Goal: Transaction & Acquisition: Purchase product/service

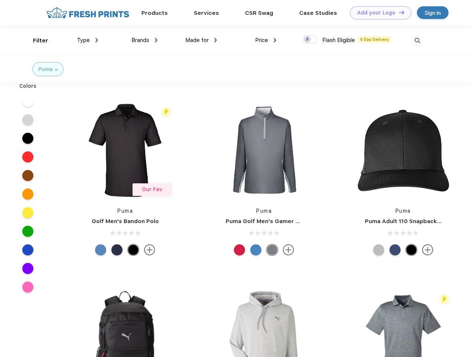
scroll to position [0, 0]
click at [378, 13] on link "Add your Logo Design Tool" at bounding box center [380, 12] width 61 height 13
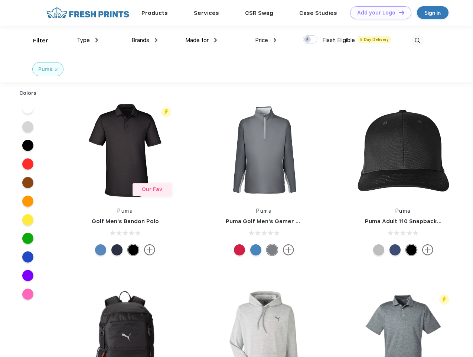
click at [0, 0] on div "Design Tool" at bounding box center [0, 0] width 0 height 0
click at [398, 12] on link "Add your Logo Design Tool" at bounding box center [380, 12] width 61 height 13
click at [36, 40] on div "Filter" at bounding box center [40, 40] width 15 height 9
click at [88, 40] on span "Type" at bounding box center [83, 40] width 13 height 7
click at [144, 40] on span "Brands" at bounding box center [140, 40] width 18 height 7
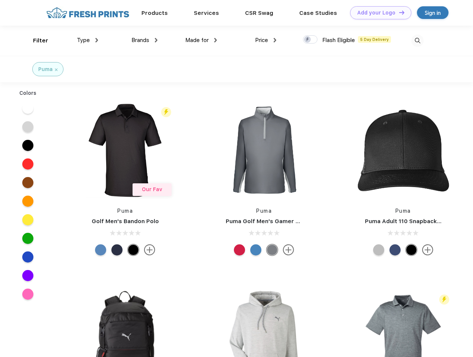
click at [201, 40] on span "Made for" at bounding box center [196, 40] width 23 height 7
click at [266, 40] on span "Price" at bounding box center [261, 40] width 13 height 7
click at [310, 40] on div at bounding box center [310, 39] width 14 height 8
click at [308, 40] on input "checkbox" at bounding box center [305, 37] width 5 height 5
click at [417, 40] on img at bounding box center [417, 41] width 12 height 12
